Goal: Task Accomplishment & Management: Complete application form

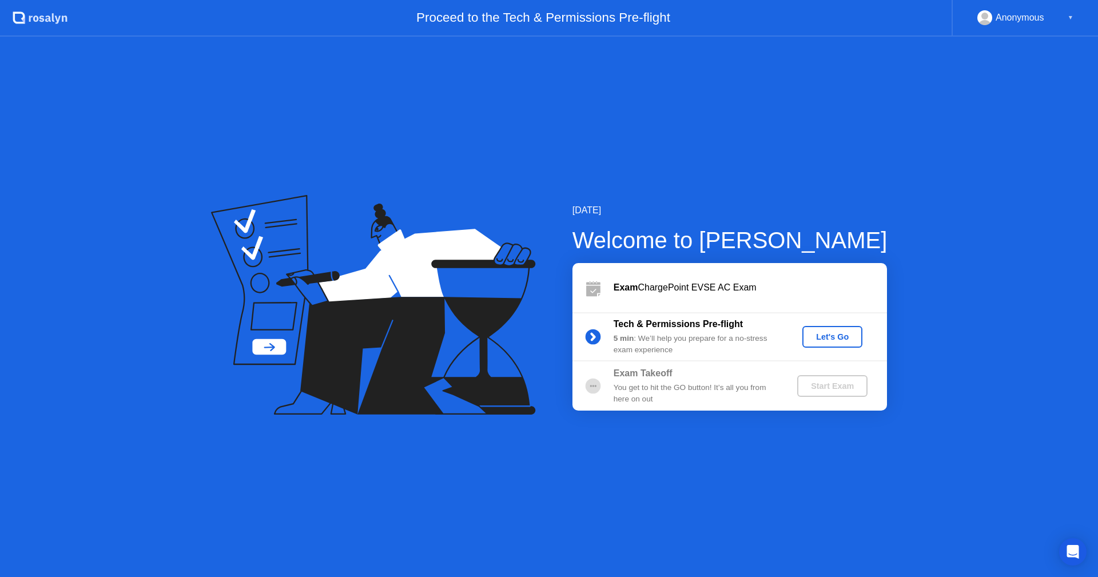
click at [824, 336] on div "Let's Go" at bounding box center [832, 336] width 51 height 9
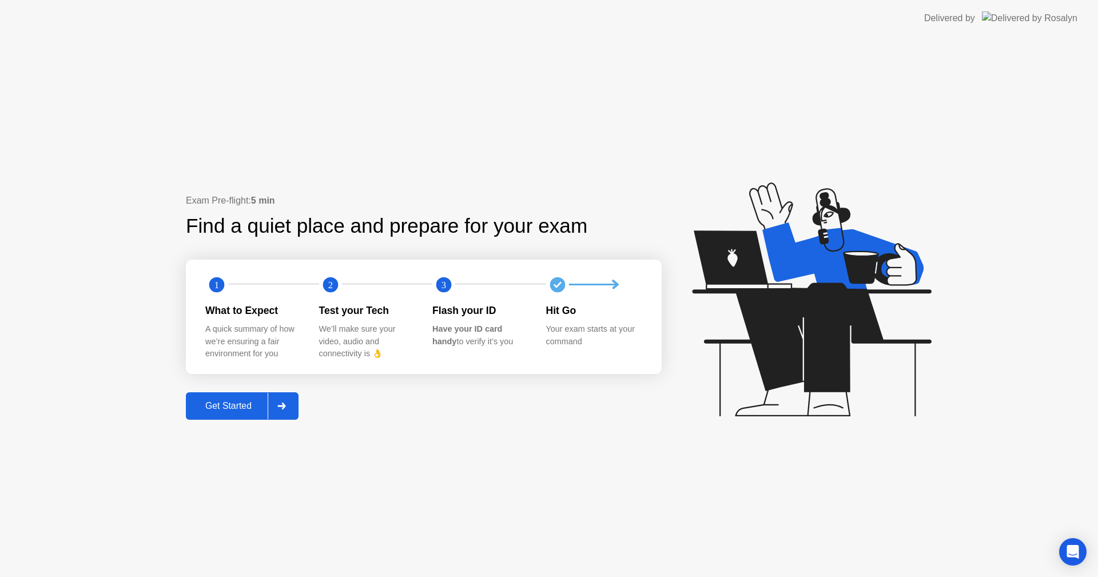
click at [221, 404] on div "Get Started" at bounding box center [228, 406] width 78 height 10
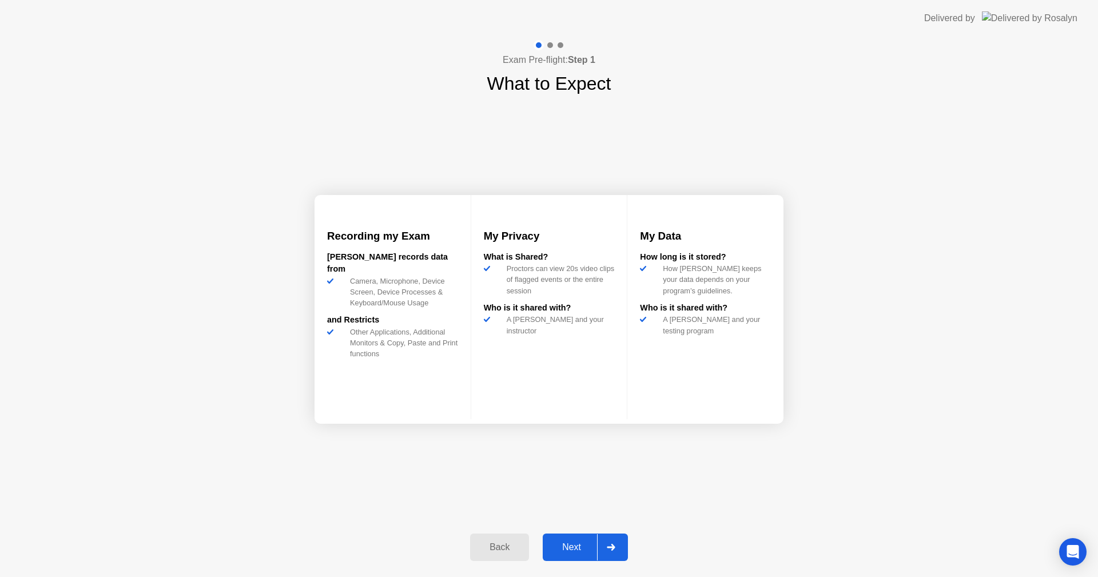
click at [568, 547] on div "Next" at bounding box center [571, 547] width 51 height 10
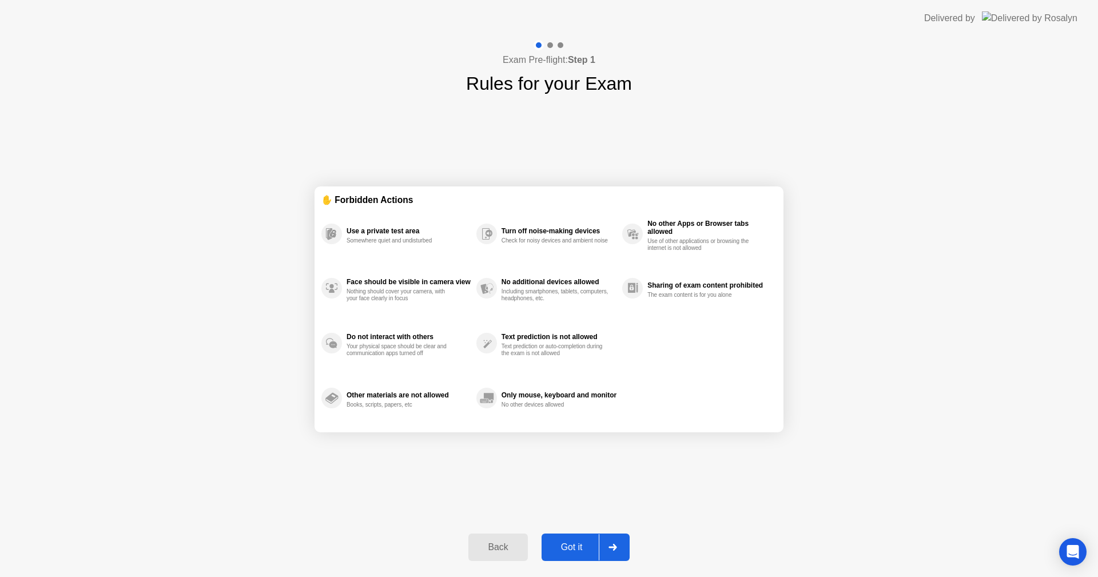
click at [573, 546] on div "Got it" at bounding box center [572, 547] width 54 height 10
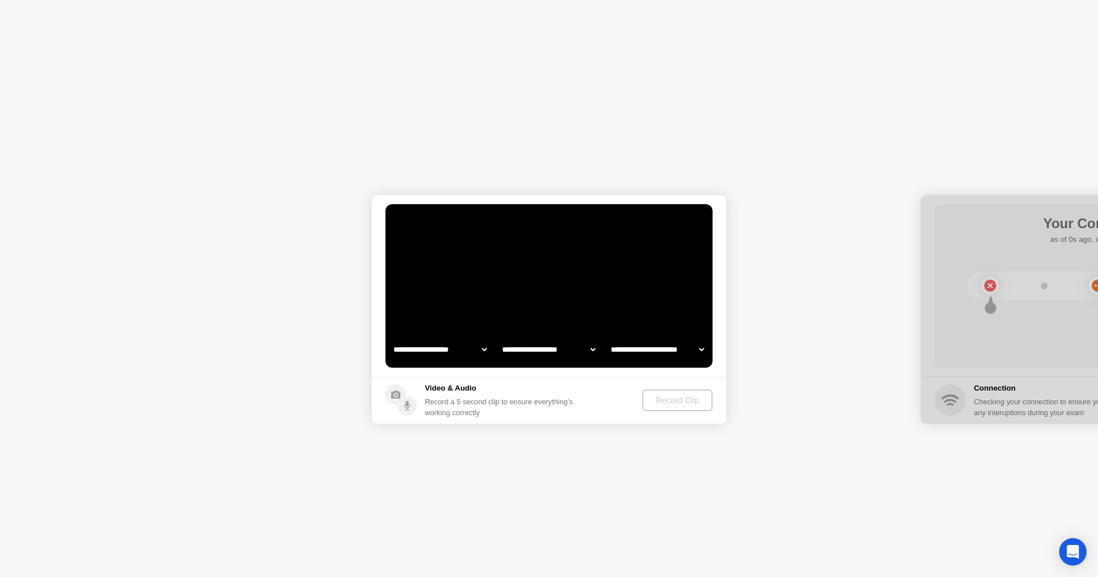
select select "**********"
select select "*******"
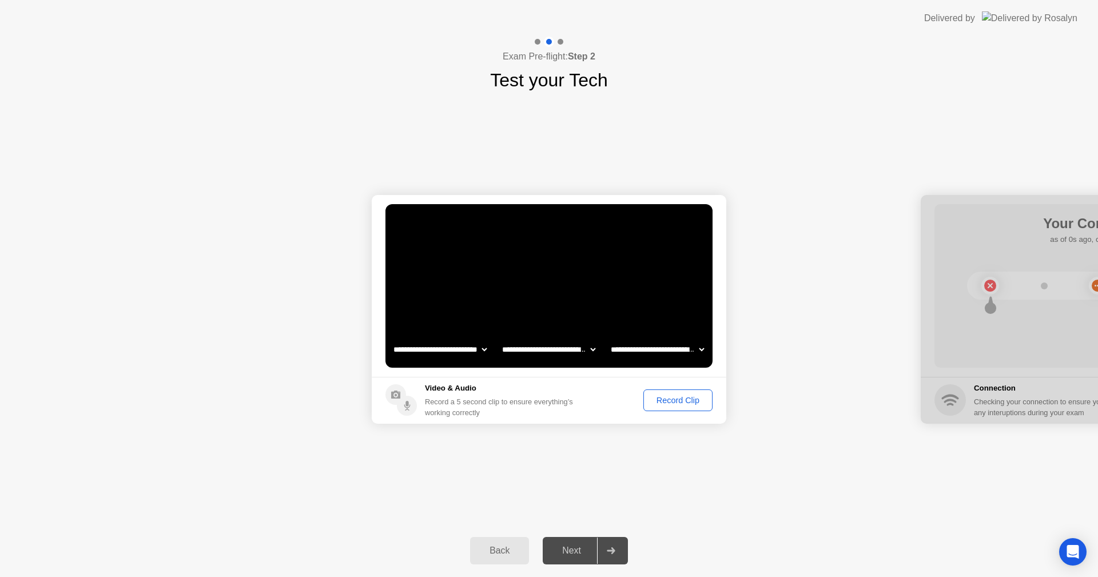
click at [675, 404] on div "Record Clip" at bounding box center [677, 400] width 61 height 9
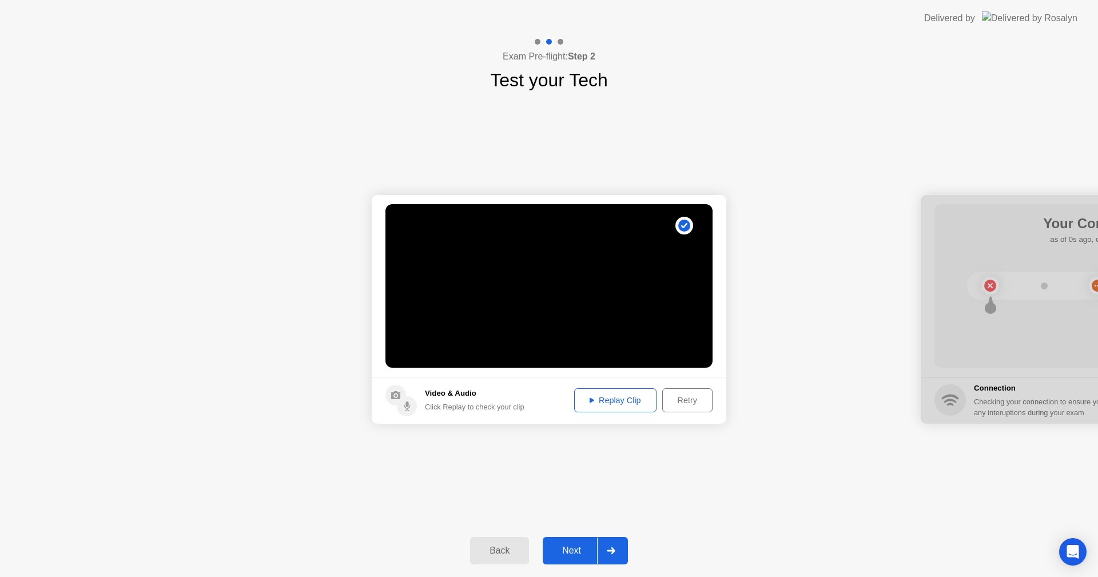
click at [571, 549] on div "Next" at bounding box center [571, 550] width 51 height 10
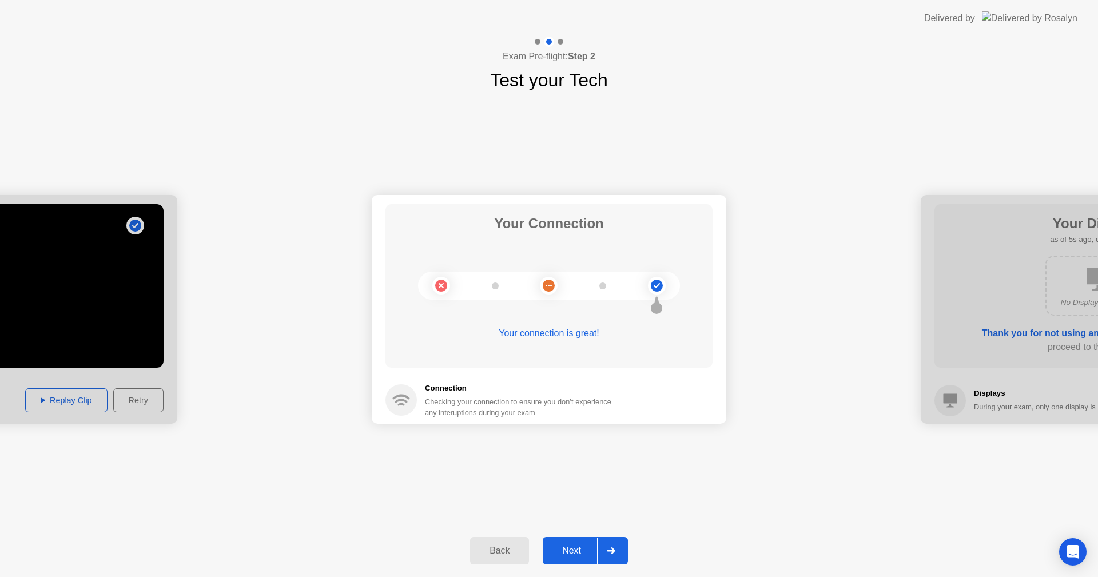
click at [571, 549] on div "Next" at bounding box center [571, 550] width 51 height 10
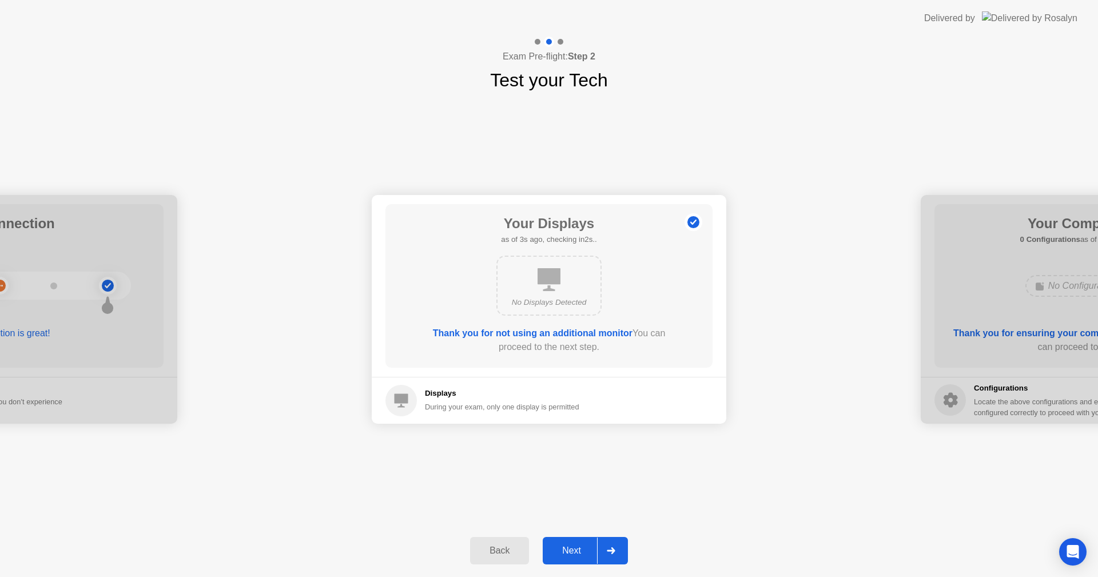
click at [571, 549] on div "Next" at bounding box center [571, 550] width 51 height 10
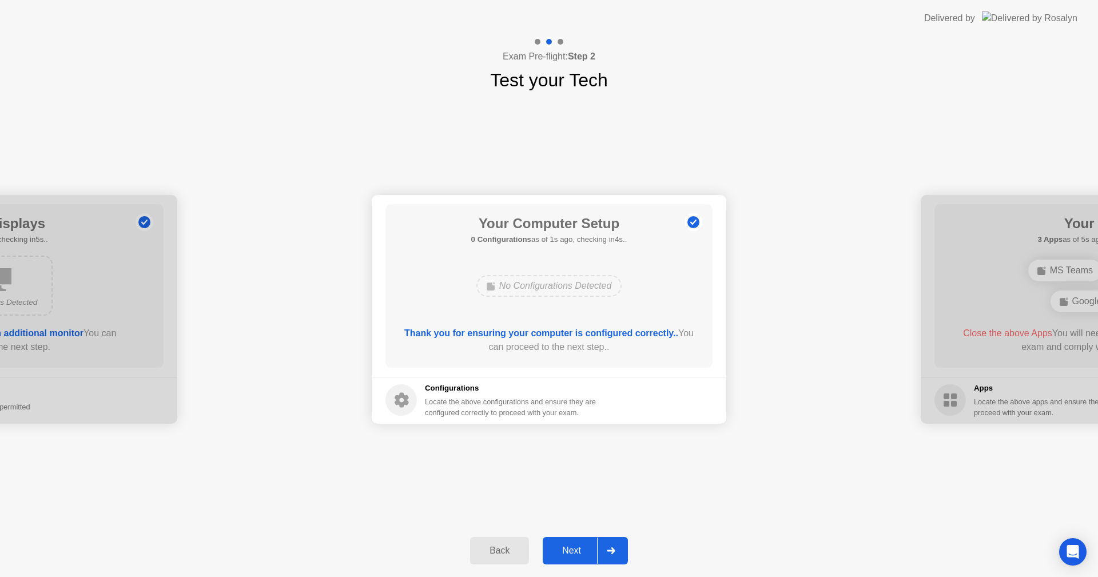
click at [571, 549] on div "Next" at bounding box center [571, 550] width 51 height 10
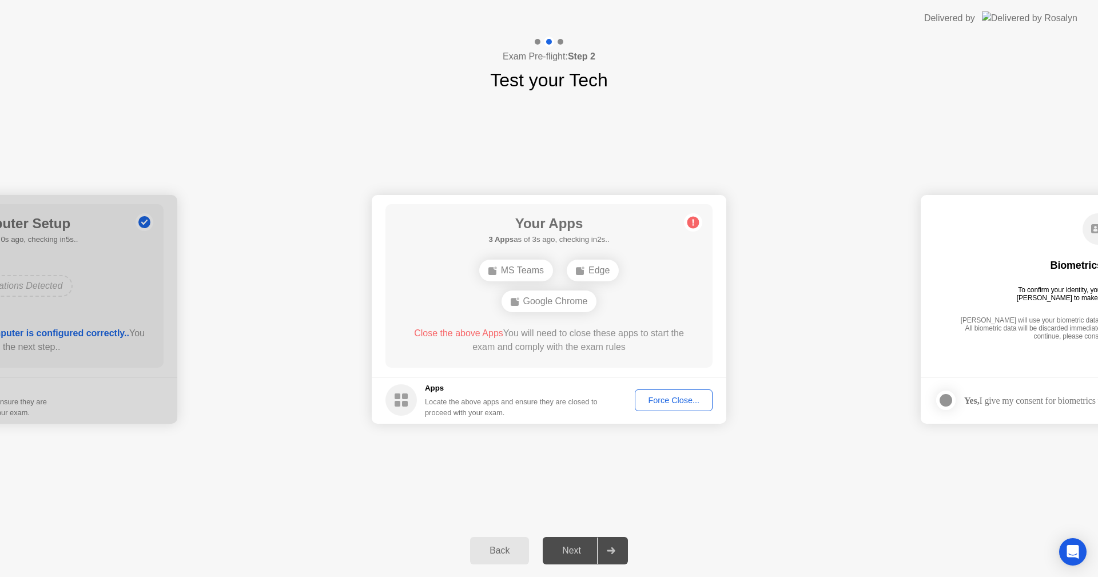
click at [558, 298] on div "Google Chrome" at bounding box center [548, 301] width 95 height 22
click at [666, 398] on div "Force Close..." at bounding box center [674, 400] width 70 height 9
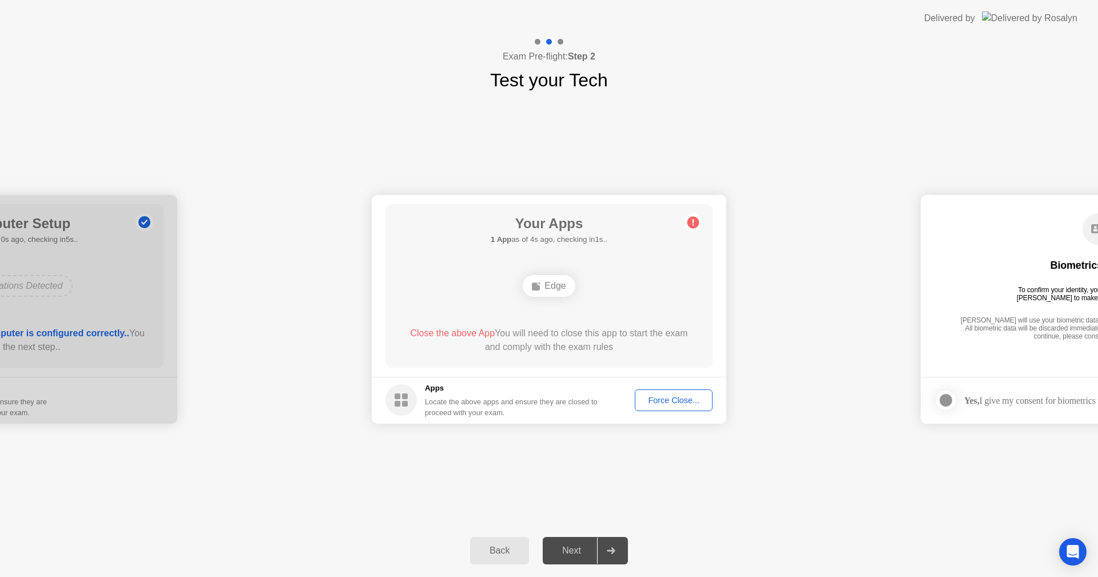
click at [668, 403] on div "Force Close..." at bounding box center [674, 400] width 70 height 9
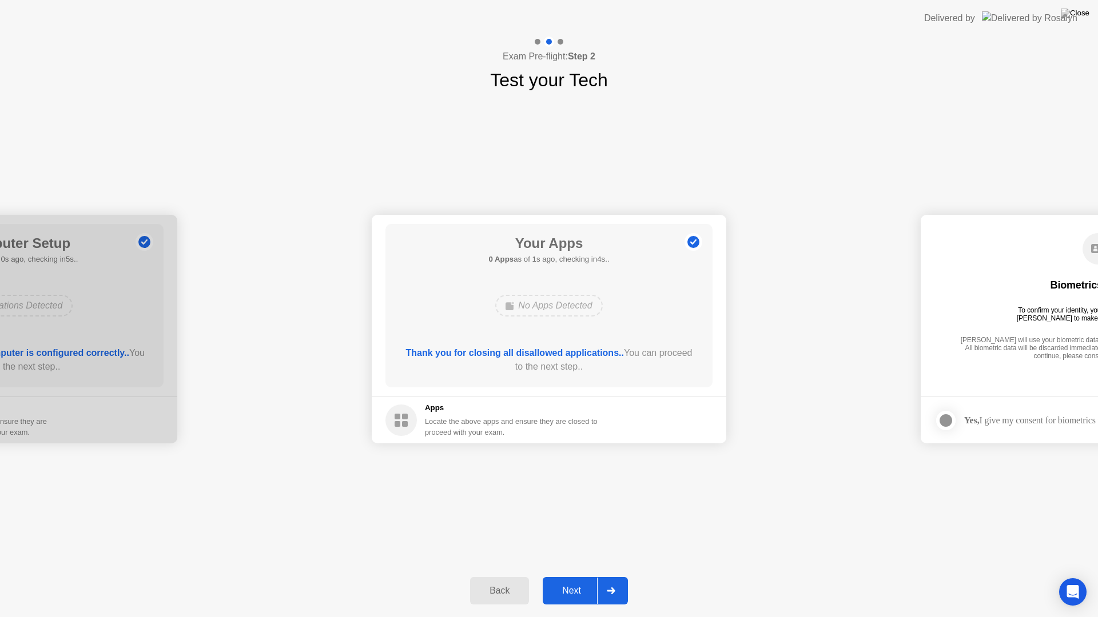
click at [564, 576] on div "Next" at bounding box center [571, 591] width 51 height 10
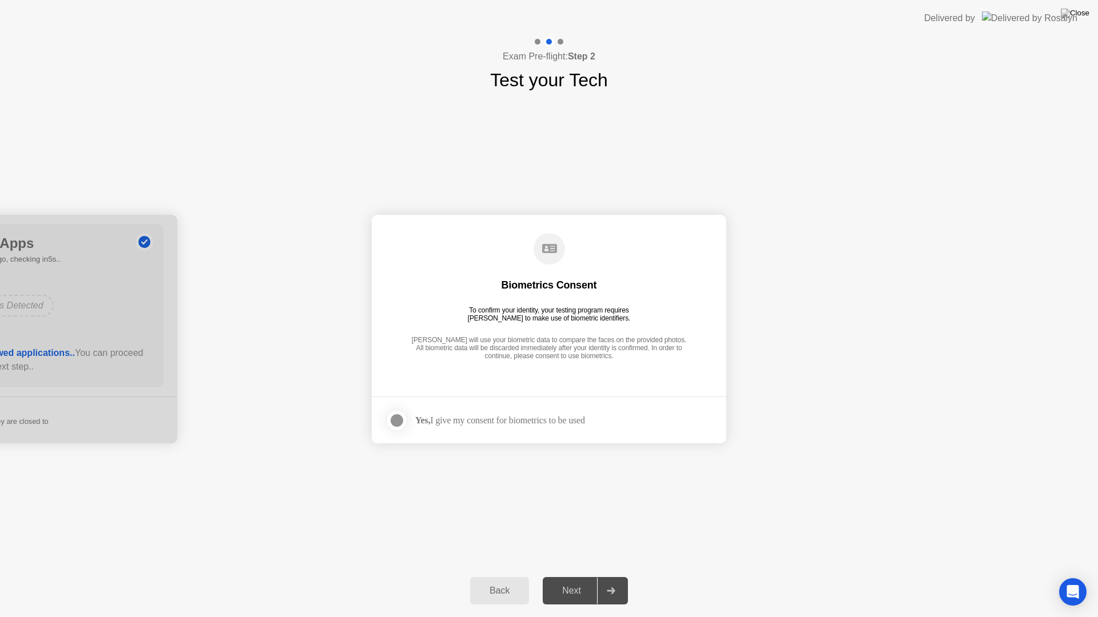
click at [567, 576] on div "Next" at bounding box center [571, 591] width 51 height 10
click at [395, 418] on div at bounding box center [397, 421] width 14 height 14
click at [575, 576] on div "Next" at bounding box center [571, 591] width 51 height 10
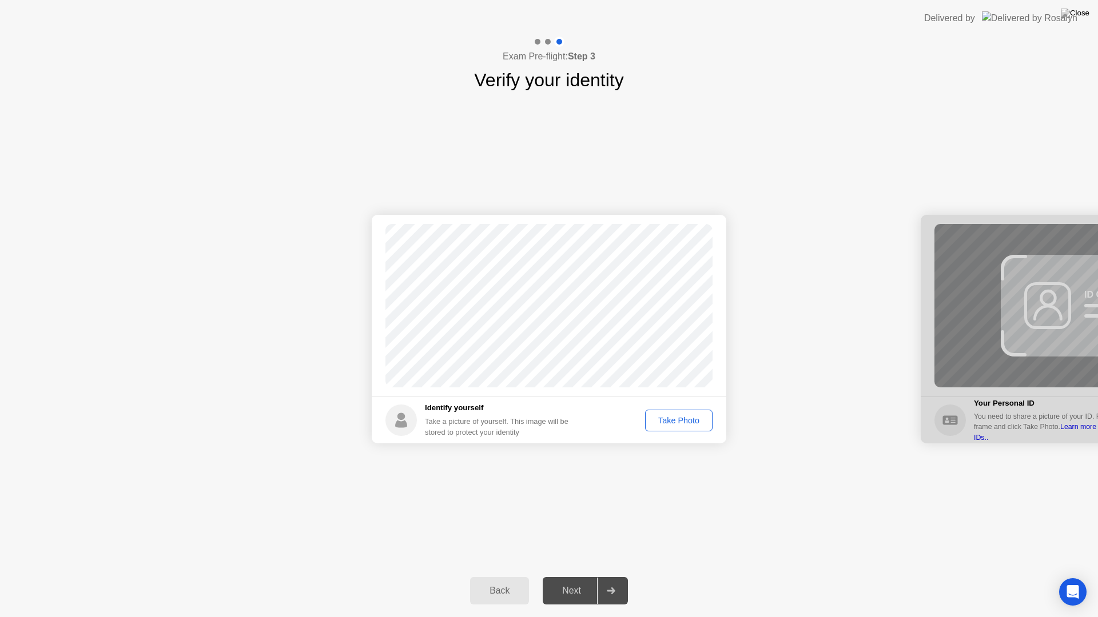
click at [684, 419] on div "Take Photo" at bounding box center [678, 420] width 59 height 9
click at [565, 576] on div "Next" at bounding box center [571, 591] width 51 height 10
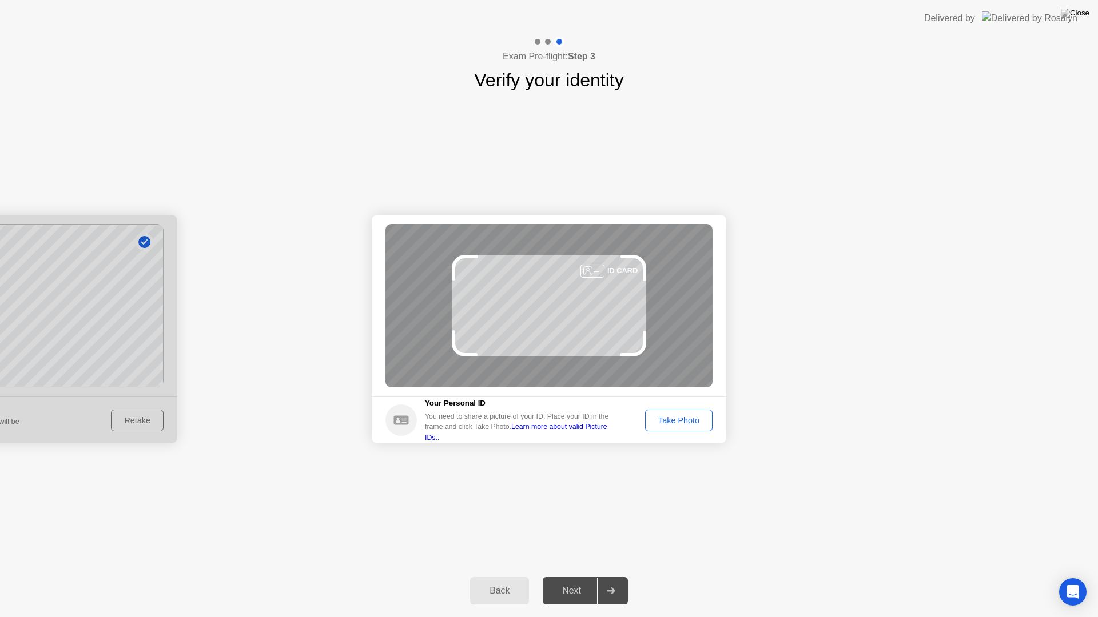
click at [626, 507] on div "Success Photo is correctly taken Identify yourself Take a picture of yourself. …" at bounding box center [549, 329] width 1098 height 471
click at [693, 412] on button "Take Photo" at bounding box center [678, 421] width 67 height 22
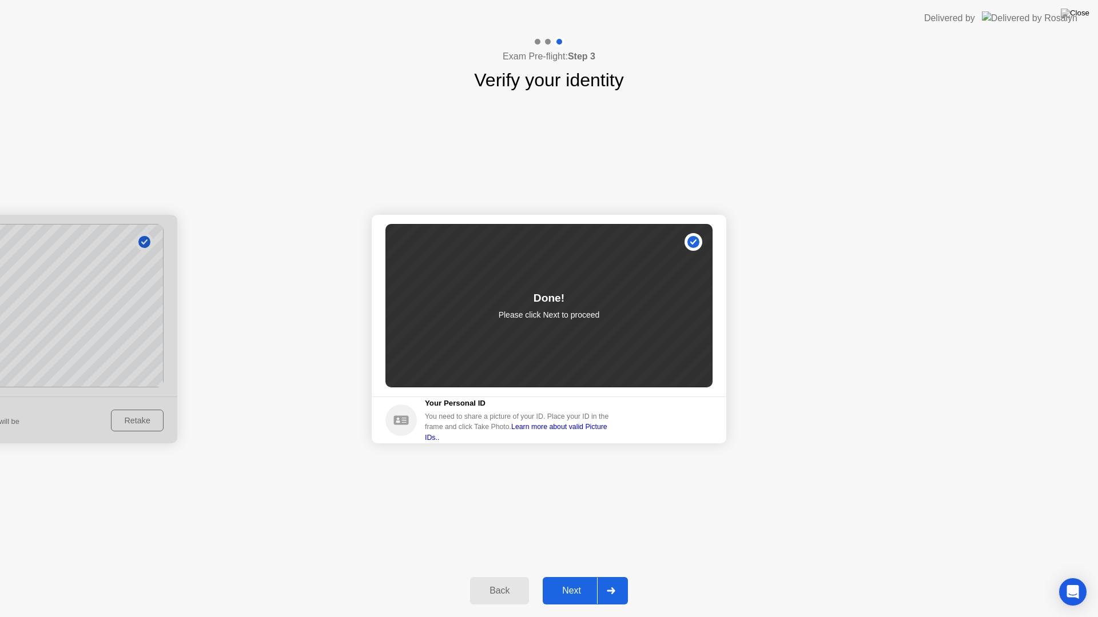
click at [563, 576] on div "Next" at bounding box center [571, 591] width 51 height 10
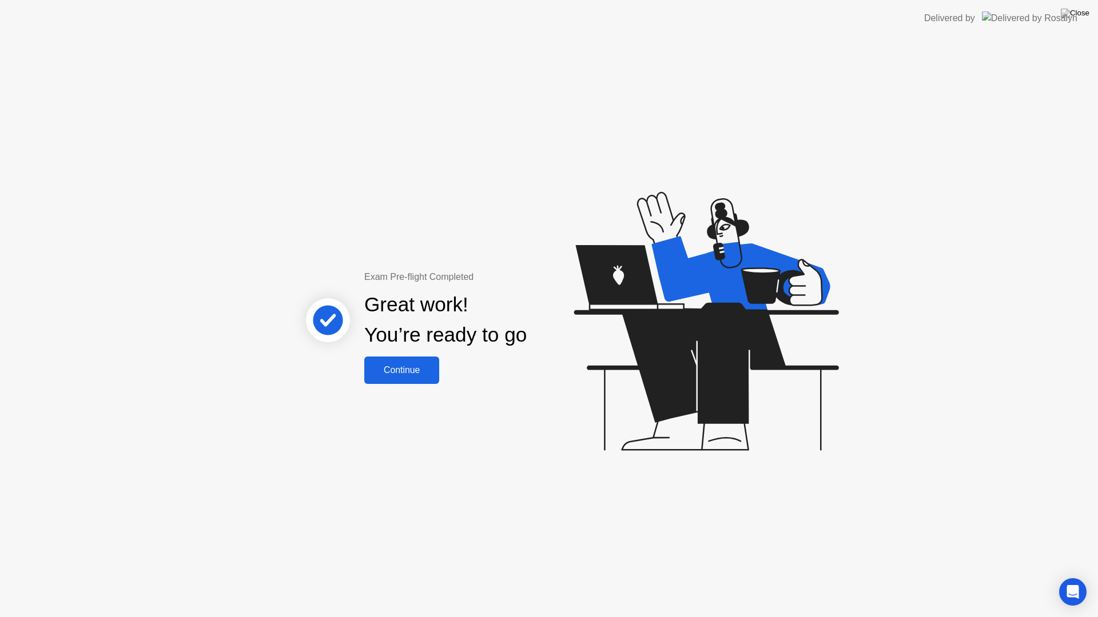
click at [425, 373] on div "Continue" at bounding box center [402, 370] width 68 height 10
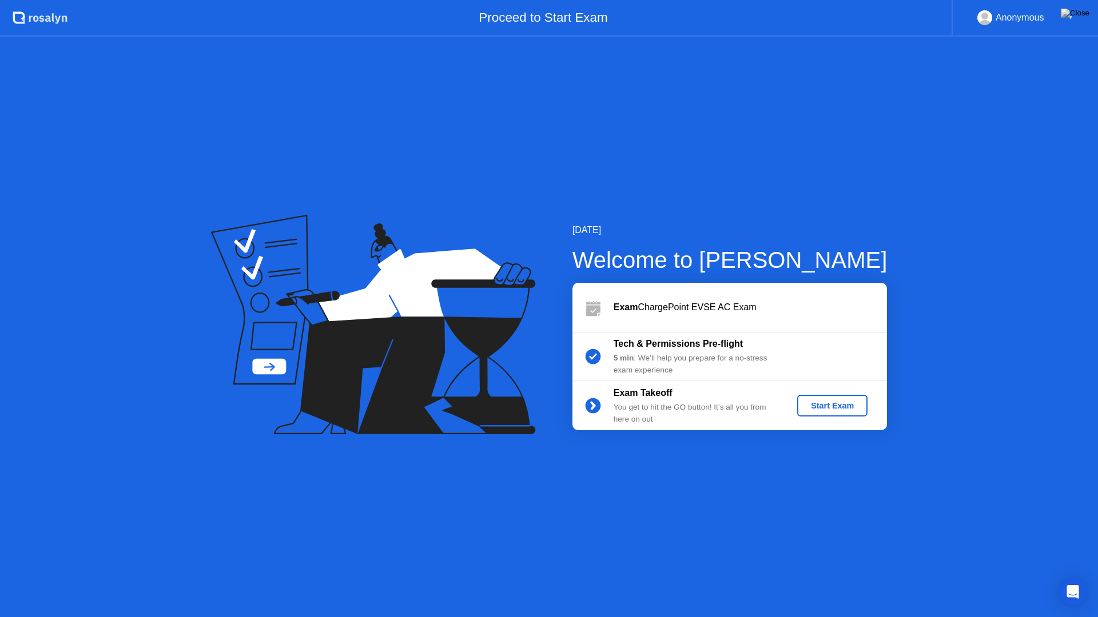
click at [824, 406] on div "Start Exam" at bounding box center [831, 405] width 61 height 9
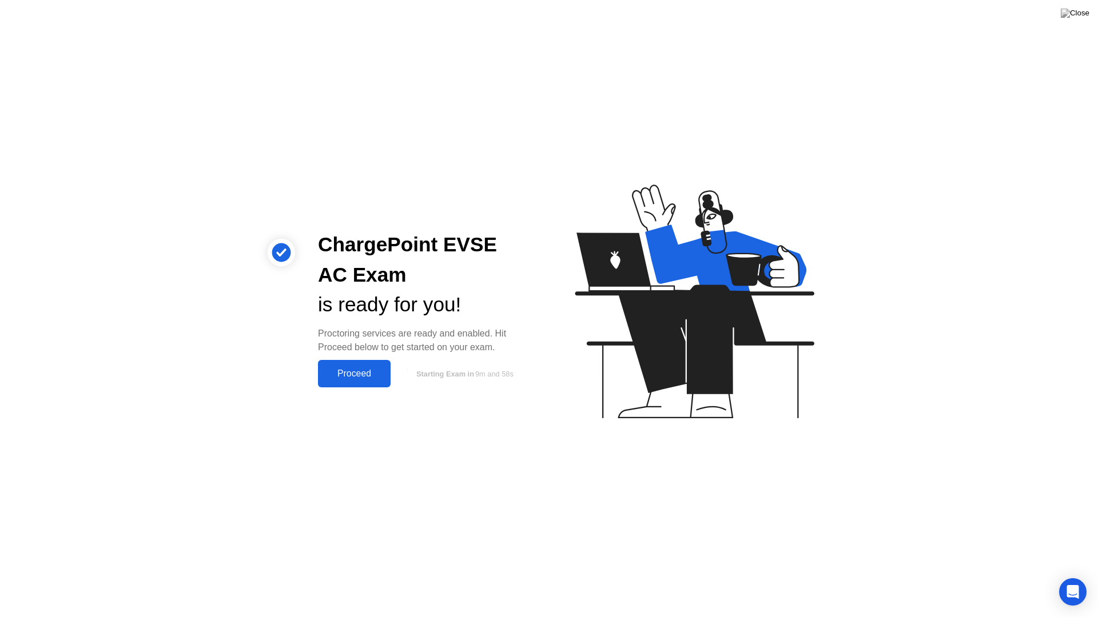
click at [355, 372] on div "Proceed" at bounding box center [354, 374] width 66 height 10
